Goal: Task Accomplishment & Management: Use online tool/utility

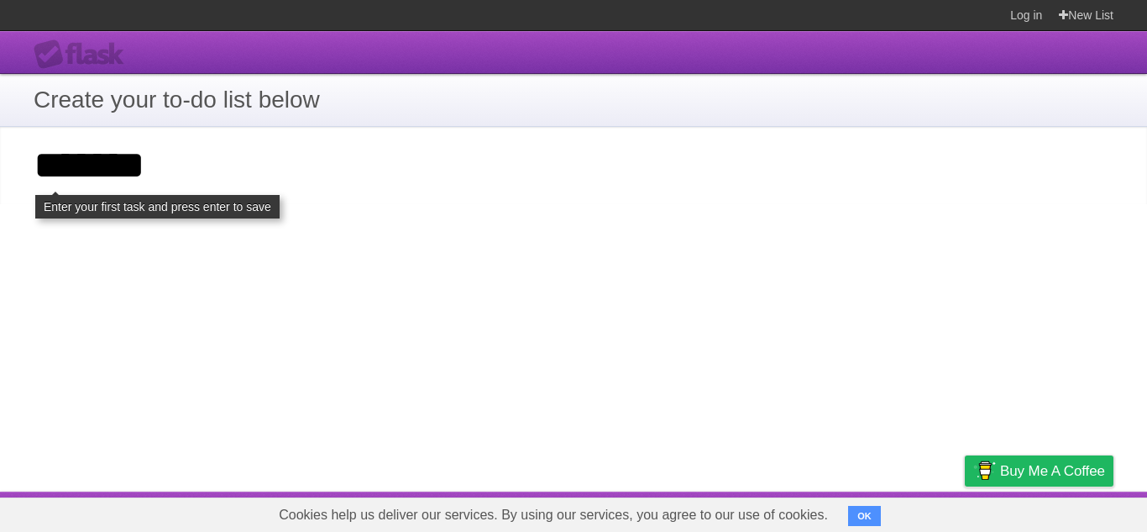
type input "*******"
click input "**********" at bounding box center [0, 0] width 0 height 0
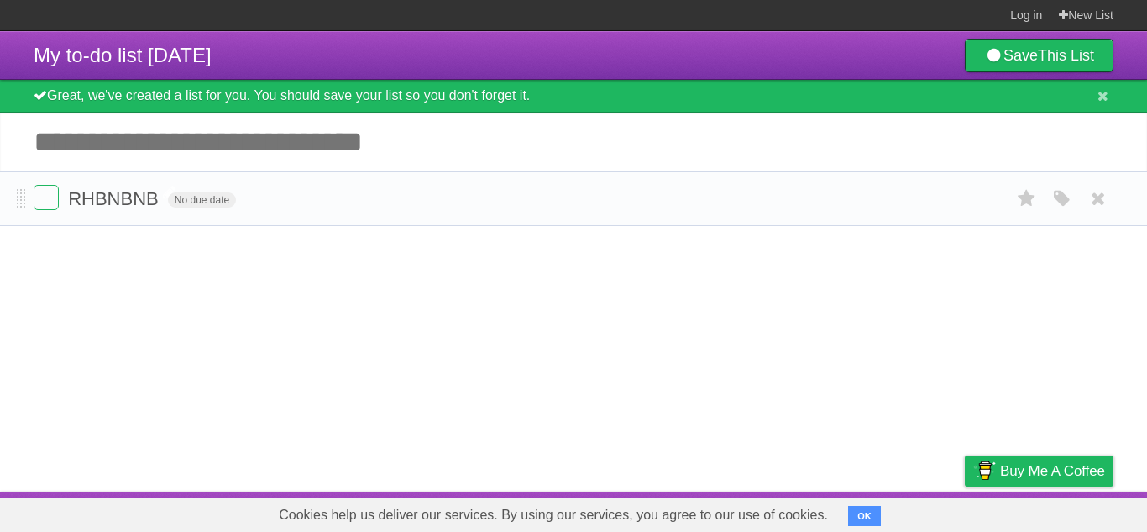
click at [129, 205] on span "RHBNBNB" at bounding box center [115, 198] width 95 height 21
